Goal: Communication & Community: Participate in discussion

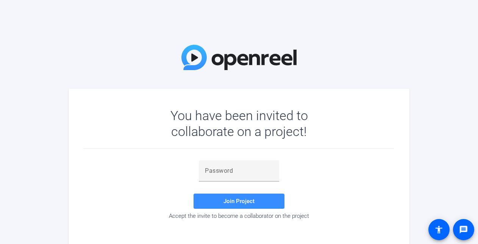
click at [345, 65] on div "You have been invited to collaborate on a project! Join Project Accept the invi…" at bounding box center [239, 122] width 478 height 244
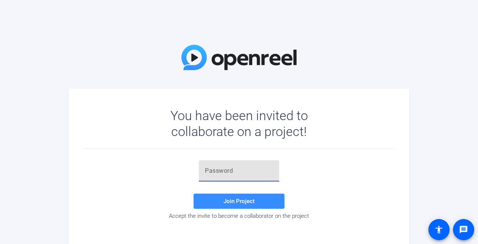
click at [209, 168] on input "text" at bounding box center [239, 170] width 68 height 9
paste input "_Iy+MM"
type input "_Iy+MM"
click at [241, 201] on span "Join Project" at bounding box center [238, 201] width 31 height 7
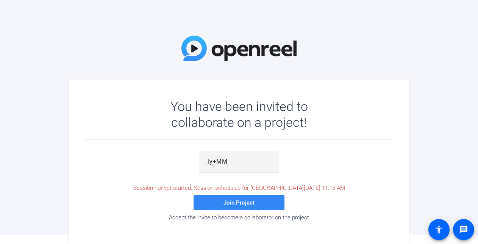
scroll to position [18, 0]
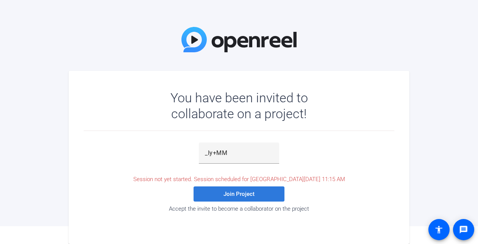
click at [229, 195] on span "Join Project" at bounding box center [238, 193] width 31 height 7
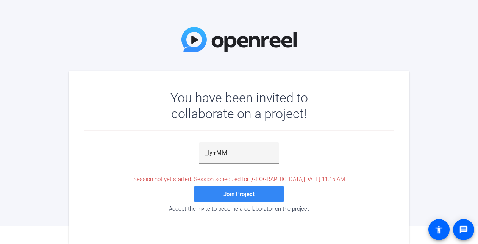
click at [244, 195] on span "Join Project" at bounding box center [238, 193] width 31 height 7
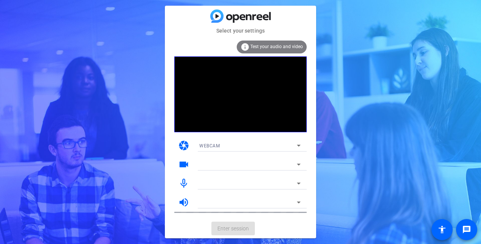
click at [212, 146] on span "WEBCAM" at bounding box center [209, 145] width 20 height 5
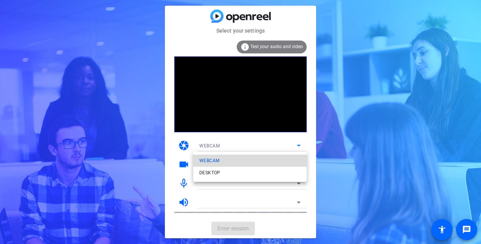
click at [216, 161] on span "WEBCAM" at bounding box center [209, 160] width 20 height 9
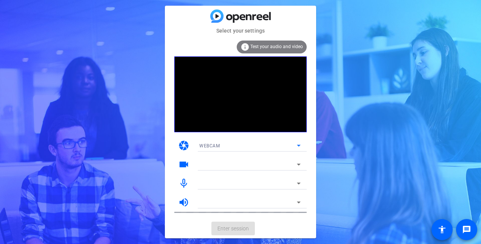
click at [219, 167] on div at bounding box center [248, 164] width 98 height 9
click at [297, 166] on icon at bounding box center [298, 164] width 9 height 9
click at [273, 46] on span "Test your audio and video" at bounding box center [277, 46] width 53 height 5
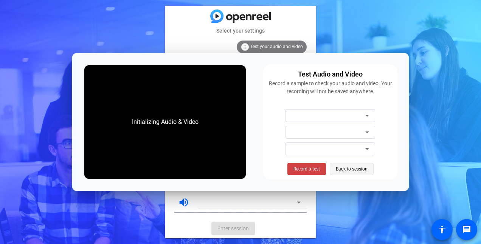
click at [345, 169] on span "Back to session" at bounding box center [352, 169] width 32 height 14
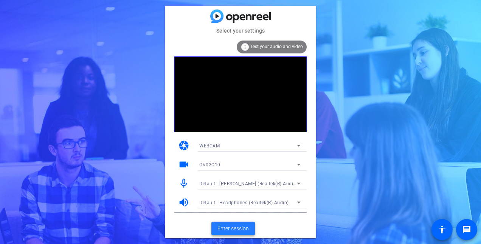
click at [228, 226] on span "Enter session" at bounding box center [233, 228] width 31 height 8
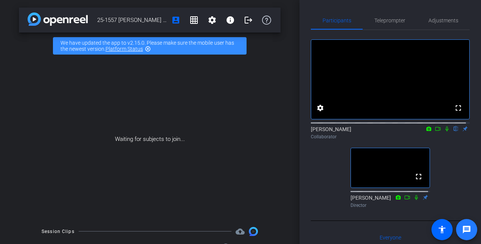
click at [465, 230] on mat-icon "message" at bounding box center [466, 229] width 9 height 9
click at [268, 96] on div "Waiting for subjects to join..." at bounding box center [150, 139] width 262 height 160
click at [400, 23] on span "Teleprompter" at bounding box center [390, 20] width 31 height 5
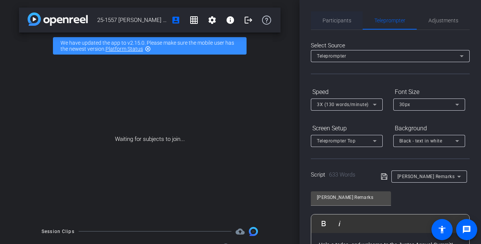
click at [333, 18] on span "Participants" at bounding box center [337, 20] width 29 height 5
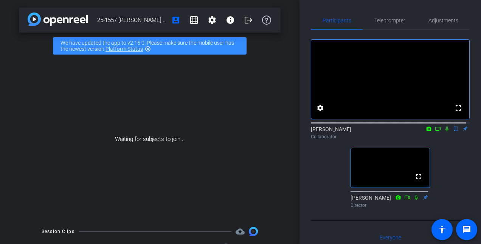
click at [446, 131] on icon at bounding box center [447, 128] width 3 height 5
click at [445, 131] on icon at bounding box center [447, 128] width 6 height 5
click at [426, 131] on icon at bounding box center [429, 128] width 6 height 5
click at [398, 138] on div at bounding box center [240, 122] width 481 height 244
click at [427, 131] on icon at bounding box center [429, 128] width 5 height 4
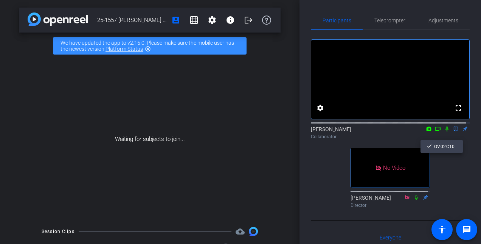
click at [410, 139] on div at bounding box center [240, 122] width 481 height 244
click at [426, 131] on icon at bounding box center [429, 128] width 6 height 5
click at [409, 135] on div at bounding box center [240, 122] width 481 height 244
click at [435, 131] on icon at bounding box center [438, 128] width 6 height 5
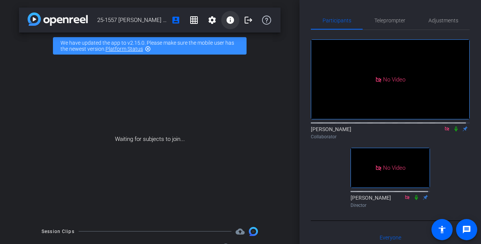
click at [227, 20] on mat-icon "info" at bounding box center [230, 20] width 9 height 9
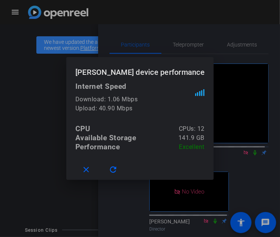
click at [143, 31] on div at bounding box center [140, 118] width 280 height 237
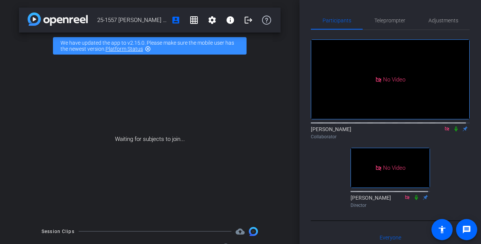
click at [229, 118] on div "Waiting for subjects to join..." at bounding box center [150, 139] width 262 height 160
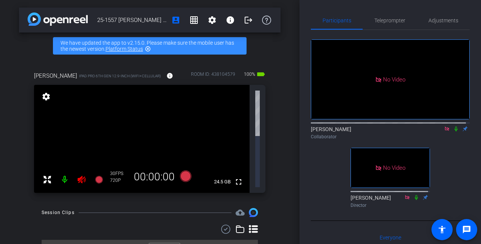
click at [446, 131] on icon at bounding box center [447, 128] width 6 height 5
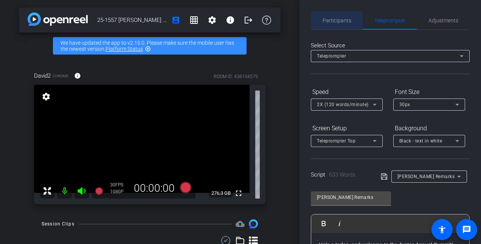
click at [339, 21] on span "Participants" at bounding box center [337, 20] width 29 height 5
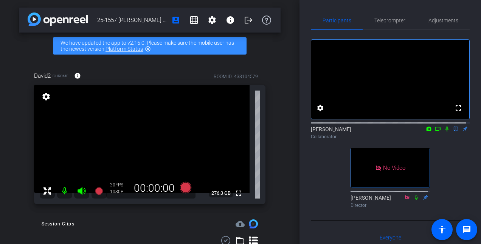
click at [435, 131] on icon at bounding box center [438, 128] width 6 height 5
click at [388, 21] on span "Teleprompter" at bounding box center [390, 20] width 31 height 5
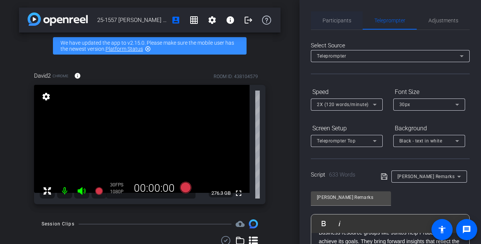
click at [341, 20] on span "Participants" at bounding box center [337, 20] width 29 height 5
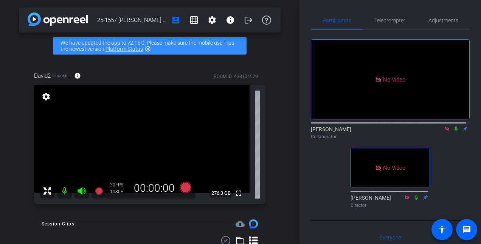
click at [453, 126] on icon at bounding box center [456, 128] width 6 height 5
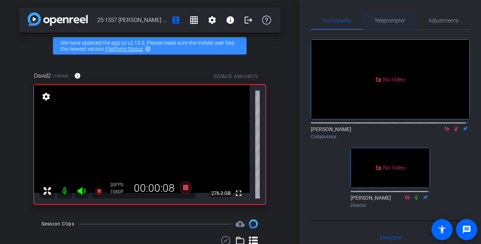
click at [398, 18] on span "Teleprompter" at bounding box center [390, 20] width 31 height 5
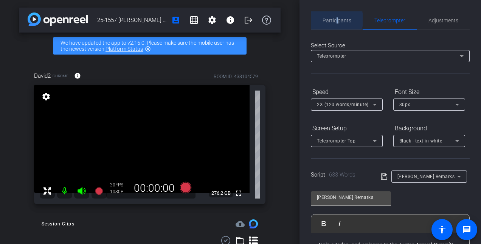
click at [336, 19] on span "Participants" at bounding box center [337, 20] width 29 height 5
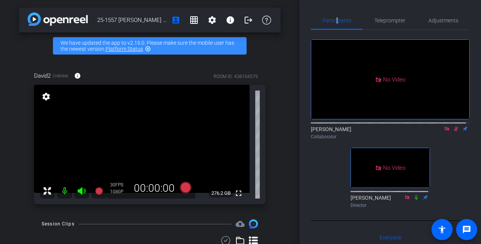
click at [453, 125] on mat-icon at bounding box center [456, 128] width 9 height 7
click at [453, 126] on icon at bounding box center [456, 128] width 6 height 5
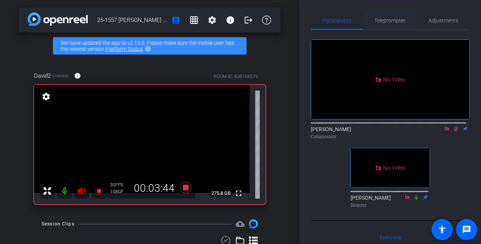
click at [389, 19] on span "Teleprompter" at bounding box center [390, 20] width 31 height 5
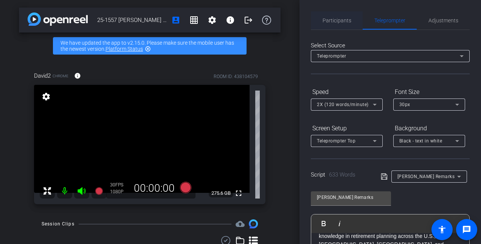
click at [340, 18] on span "Participants" at bounding box center [337, 20] width 29 height 5
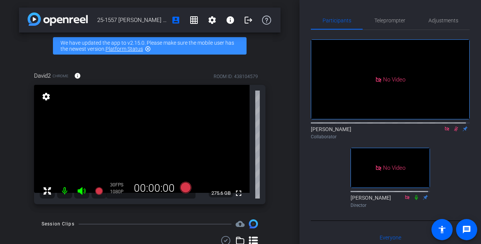
click at [453, 126] on icon at bounding box center [456, 128] width 6 height 5
click at [444, 126] on icon at bounding box center [447, 128] width 6 height 5
click at [435, 131] on icon at bounding box center [438, 128] width 6 height 5
click at [454, 131] on icon at bounding box center [456, 128] width 6 height 5
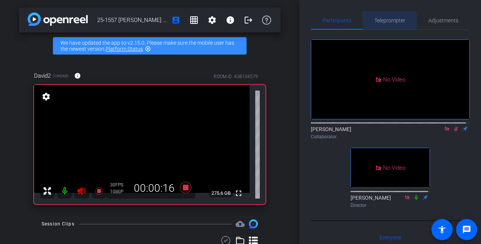
click at [383, 21] on span "Teleprompter" at bounding box center [390, 20] width 31 height 5
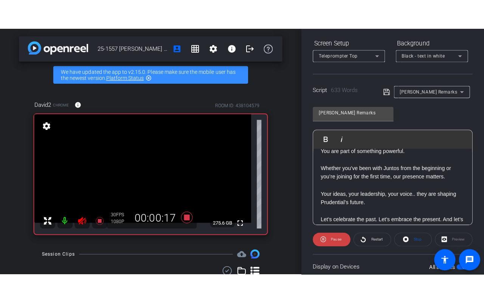
scroll to position [898, 0]
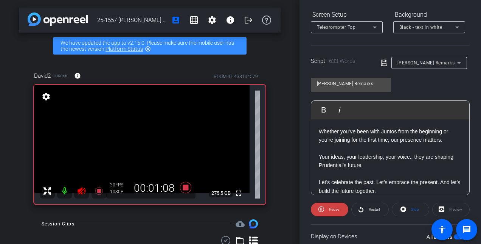
drag, startPoint x: 237, startPoint y: 194, endPoint x: 238, endPoint y: 233, distance: 39.4
click at [237, 194] on mat-icon "fullscreen" at bounding box center [238, 192] width 9 height 9
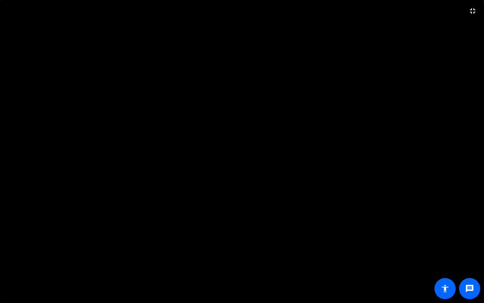
click at [440, 143] on video at bounding box center [242, 151] width 484 height 303
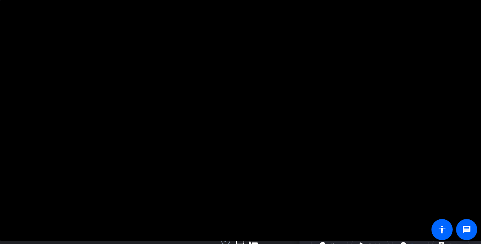
scroll to position [0, 0]
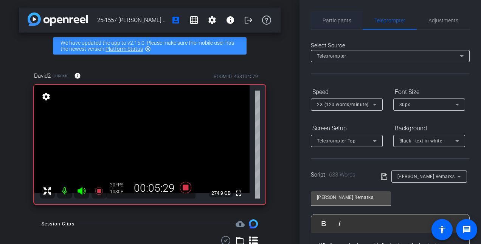
click at [335, 20] on span "Participants" at bounding box center [337, 20] width 29 height 5
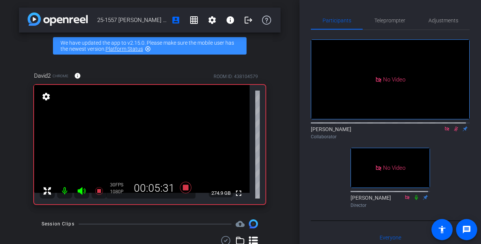
click at [454, 126] on icon at bounding box center [456, 128] width 4 height 5
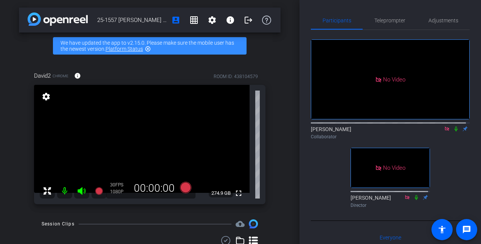
click at [445, 126] on icon at bounding box center [447, 128] width 4 height 4
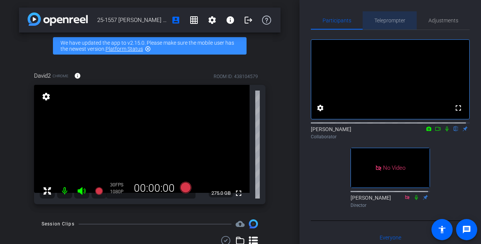
click at [389, 22] on span "Teleprompter" at bounding box center [390, 20] width 31 height 5
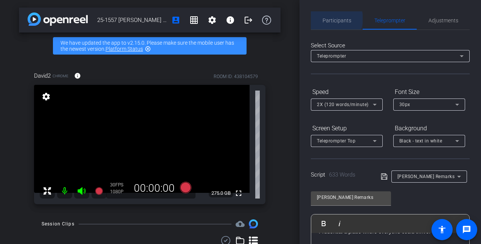
click at [335, 19] on span "Participants" at bounding box center [337, 20] width 29 height 5
click at [336, 21] on span "Participants" at bounding box center [337, 20] width 29 height 5
